Goal: Unclear: Browse casually

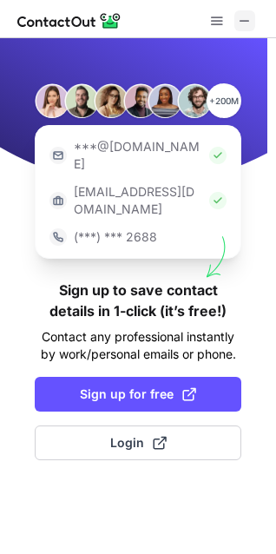
click at [243, 24] on span at bounding box center [245, 21] width 14 height 14
